Goal: Task Accomplishment & Management: Use online tool/utility

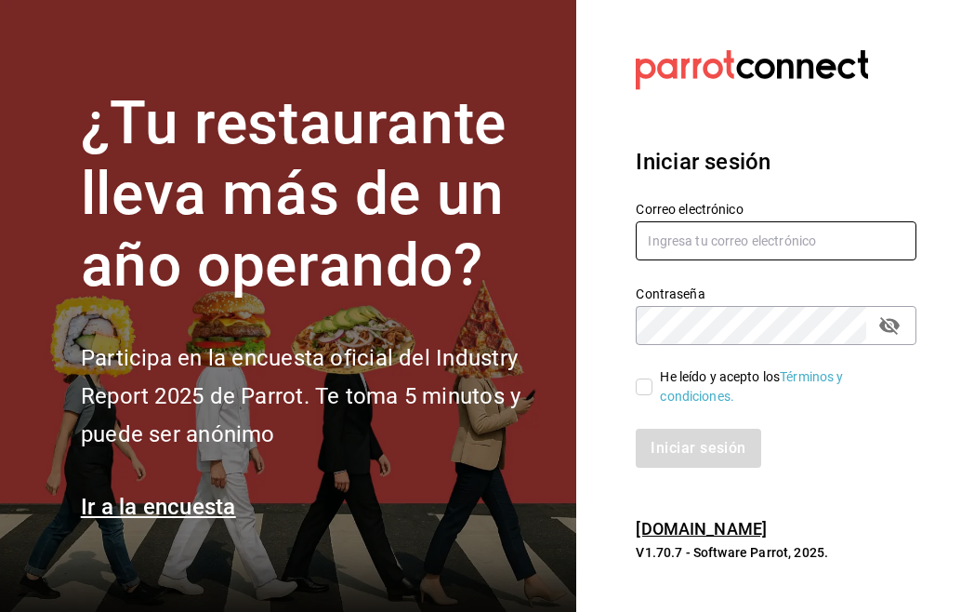
type input "[EMAIL_ADDRESS][DOMAIN_NAME]"
click at [645, 385] on input "He leído y acepto los Términos y condiciones." at bounding box center [644, 386] width 17 height 17
checkbox input "true"
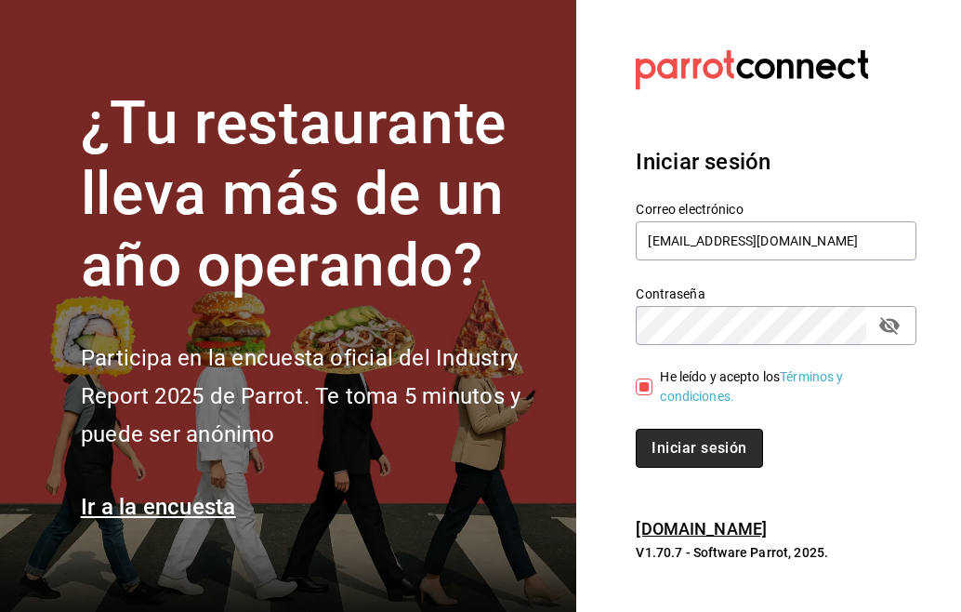
click at [682, 452] on font "Iniciar sesión" at bounding box center [699, 448] width 95 height 18
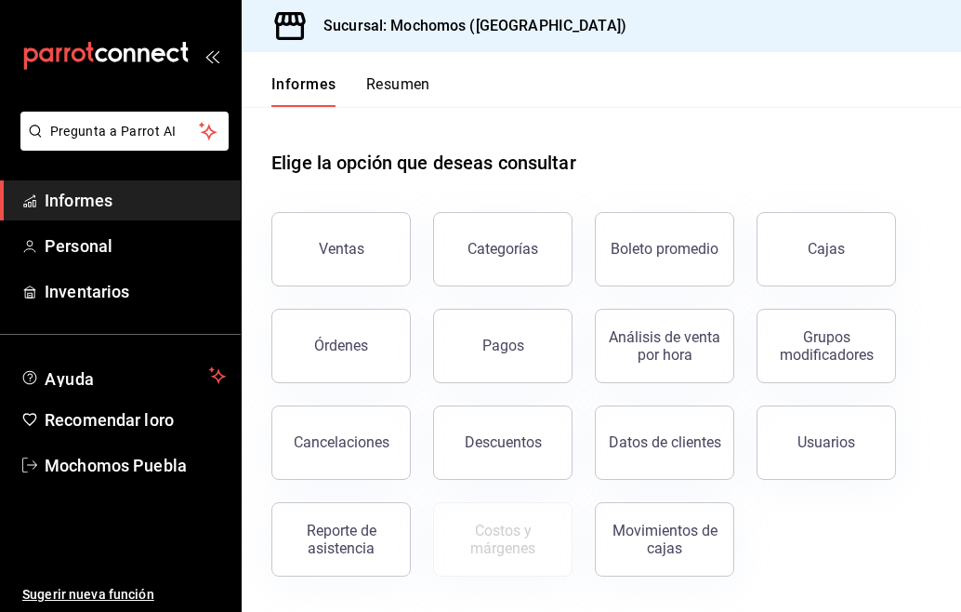
click at [403, 71] on div "Informes Resumen" at bounding box center [336, 79] width 189 height 55
click at [388, 89] on font "Resumen" at bounding box center [398, 84] width 64 height 18
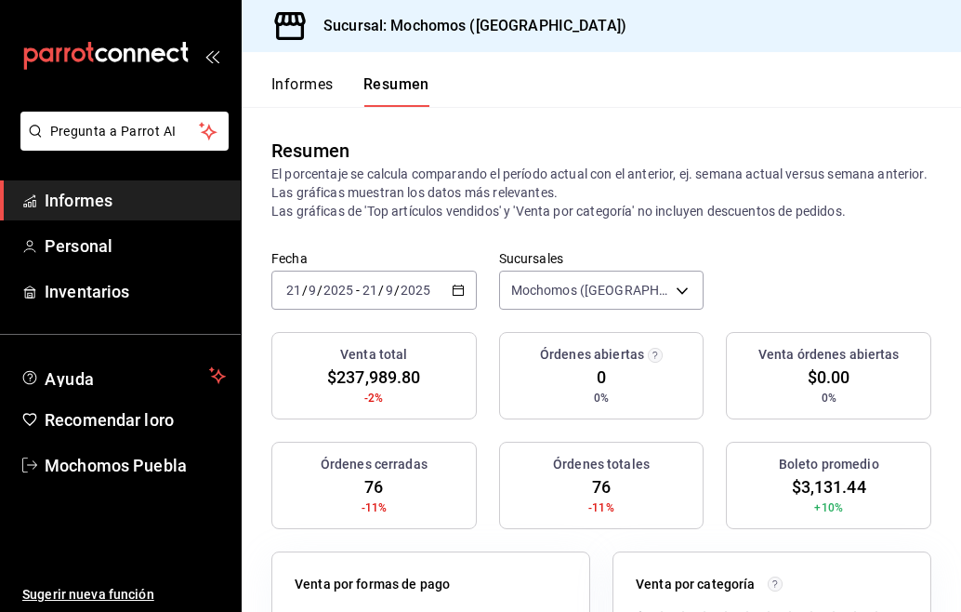
click at [452, 291] on icon "button" at bounding box center [458, 290] width 13 height 13
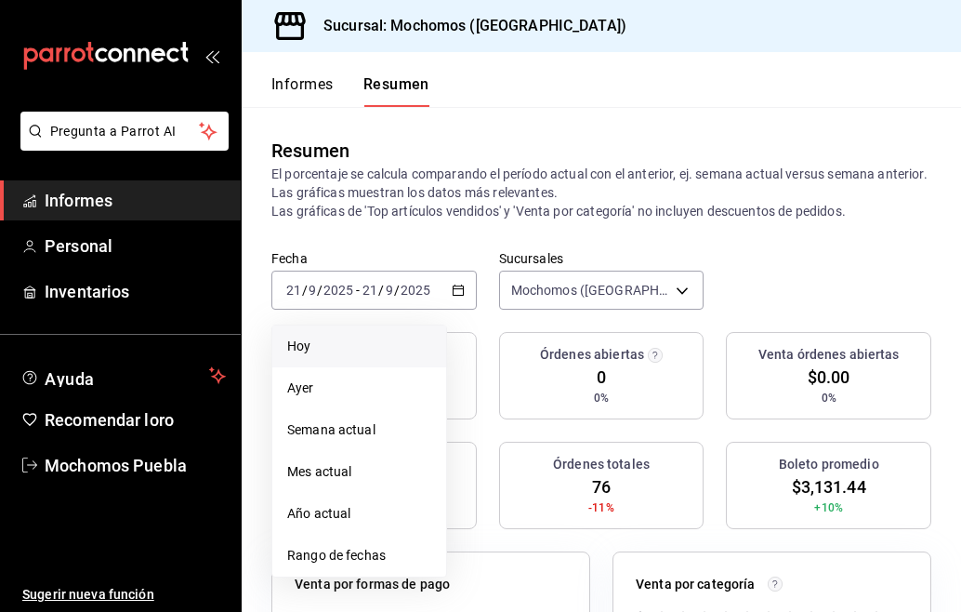
click at [332, 350] on span "Hoy" at bounding box center [359, 347] width 144 height 20
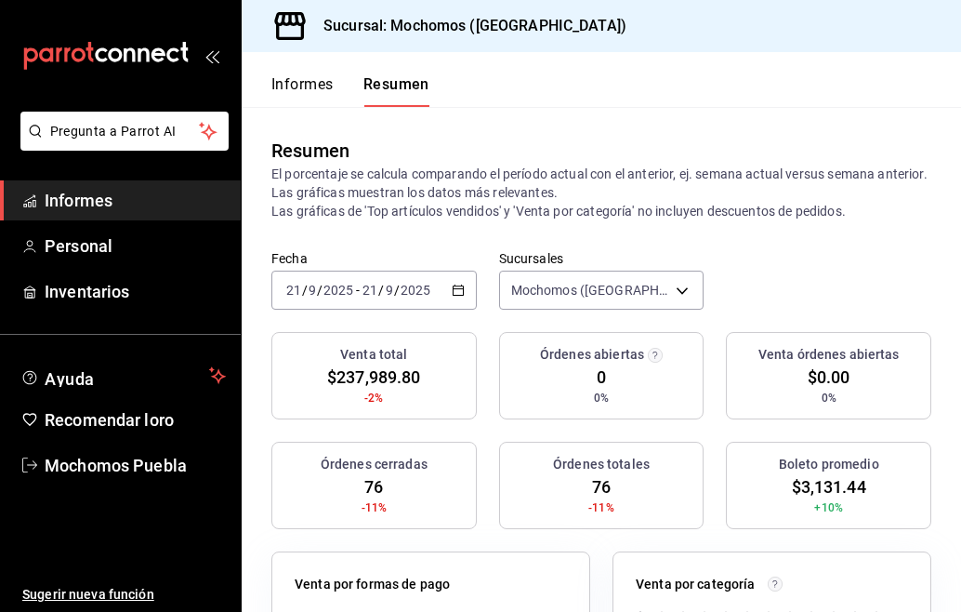
click at [300, 78] on font "Informes" at bounding box center [302, 84] width 62 height 18
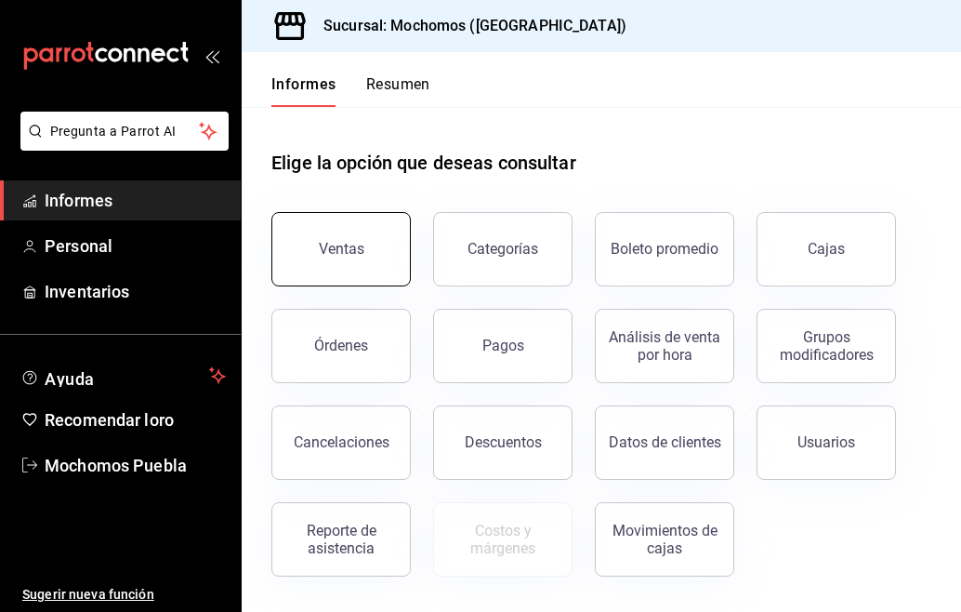
click at [334, 243] on font "Ventas" at bounding box center [342, 249] width 46 height 18
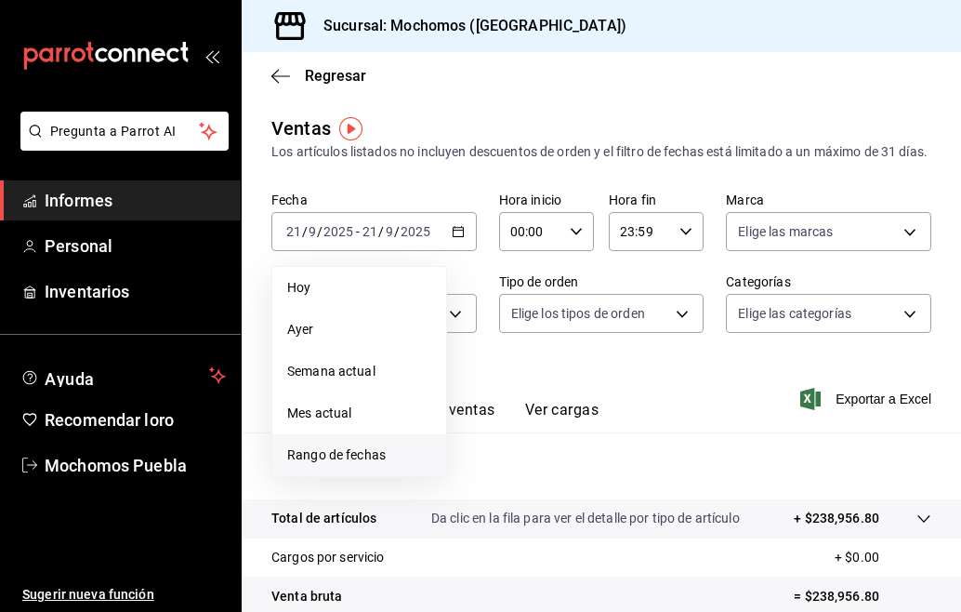
click at [364, 462] on font "Rango de fechas" at bounding box center [336, 454] width 99 height 15
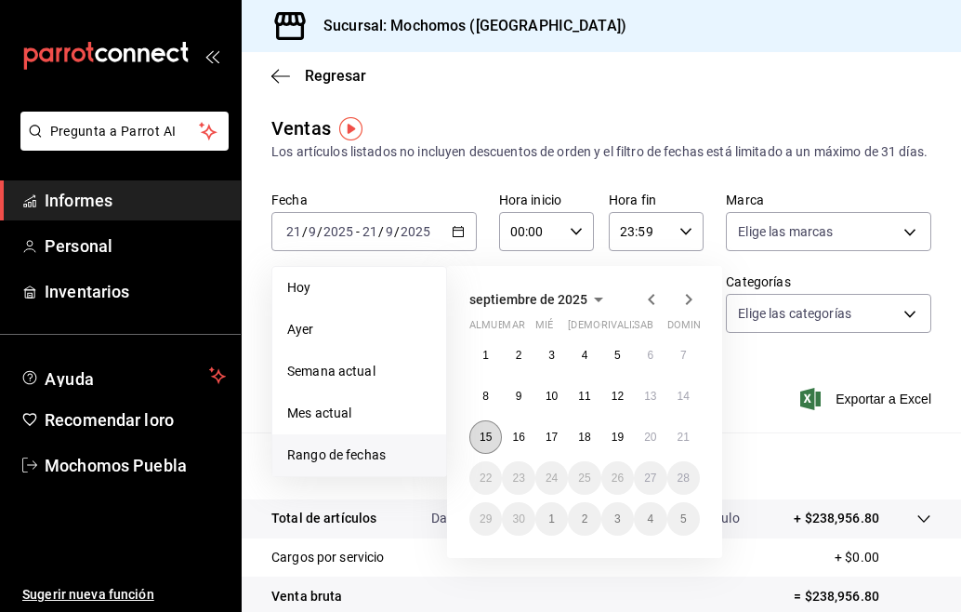
click at [490, 443] on font "15" at bounding box center [486, 436] width 12 height 13
click at [682, 443] on font "21" at bounding box center [684, 436] width 12 height 13
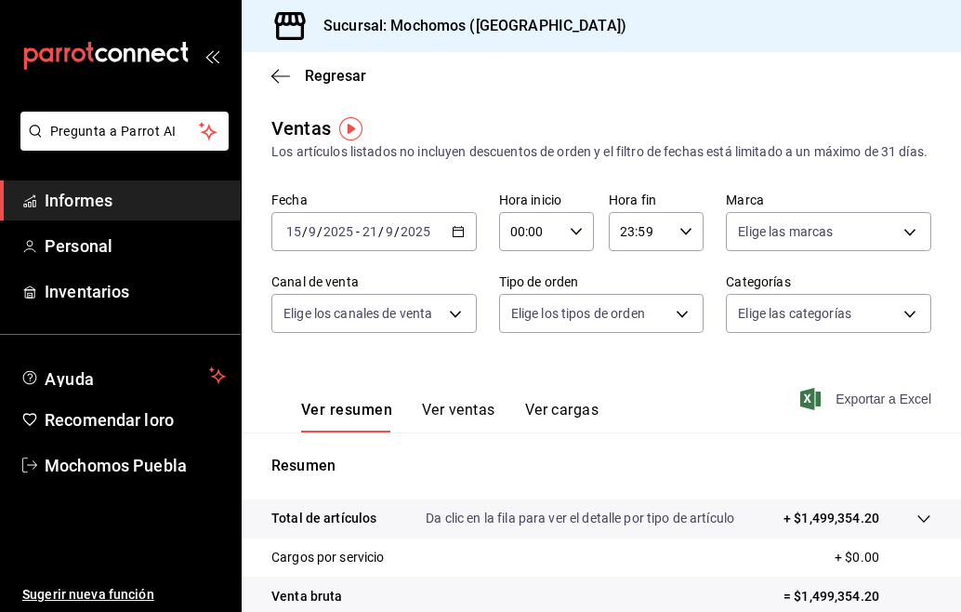
click at [854, 406] on font "Exportar a Excel" at bounding box center [884, 398] width 96 height 15
